Goal: Navigation & Orientation: Find specific page/section

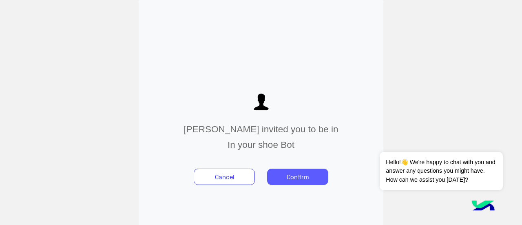
click at [286, 176] on button "Confirm" at bounding box center [297, 177] width 61 height 16
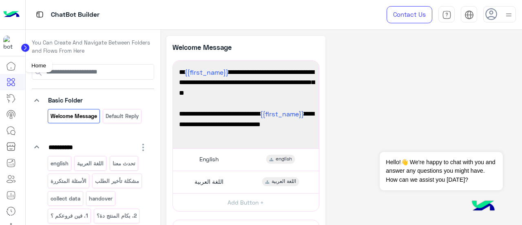
click at [8, 59] on link at bounding box center [11, 66] width 22 height 16
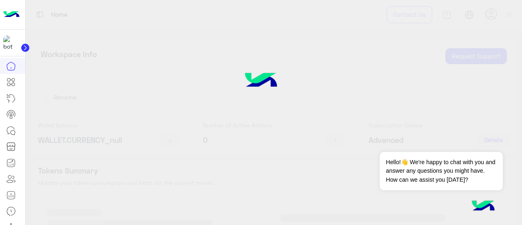
click at [12, 69] on icon at bounding box center [11, 66] width 10 height 10
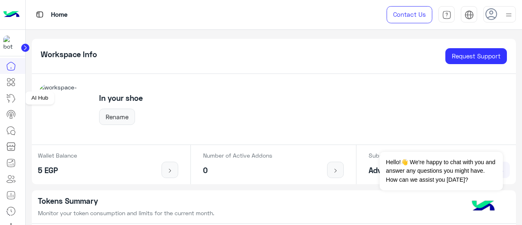
click at [12, 93] on icon at bounding box center [11, 98] width 10 height 10
